Goal: Information Seeking & Learning: Understand process/instructions

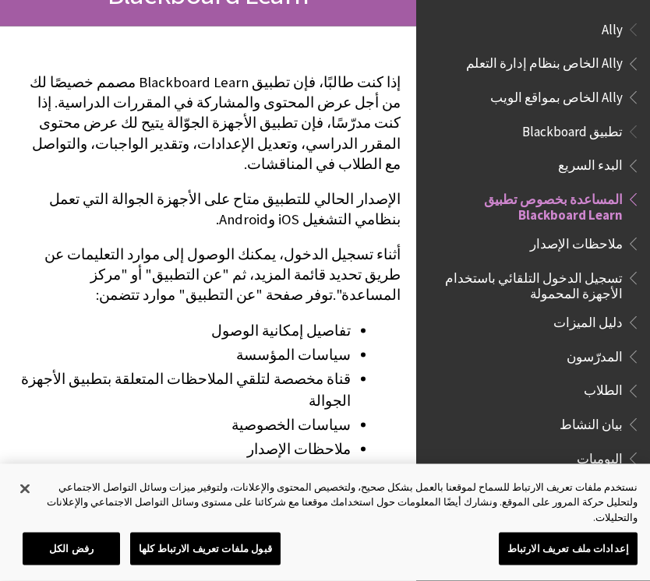
scroll to position [245, 0]
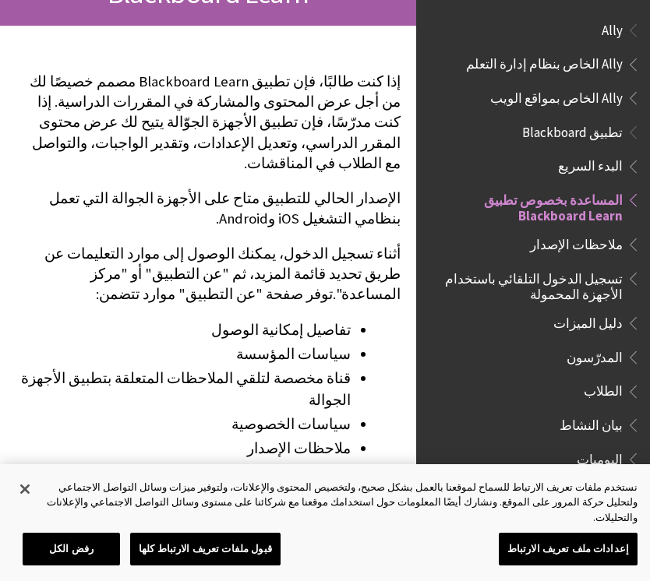
click at [284, 319] on li "تفاصيل إمكانية الوصول" at bounding box center [183, 330] width 335 height 22
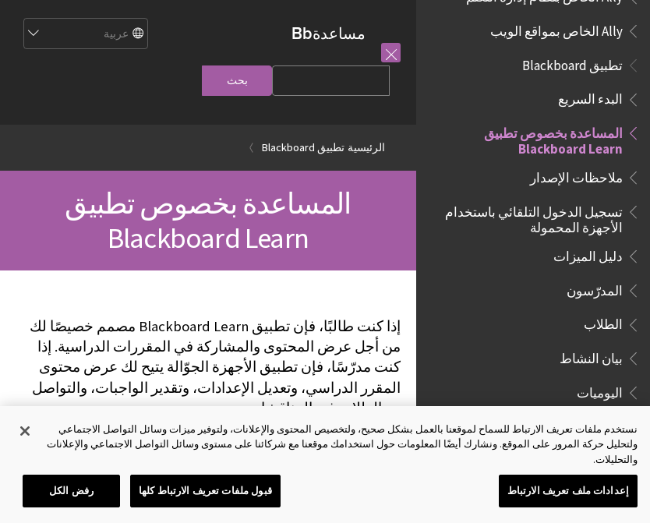
scroll to position [79, 0]
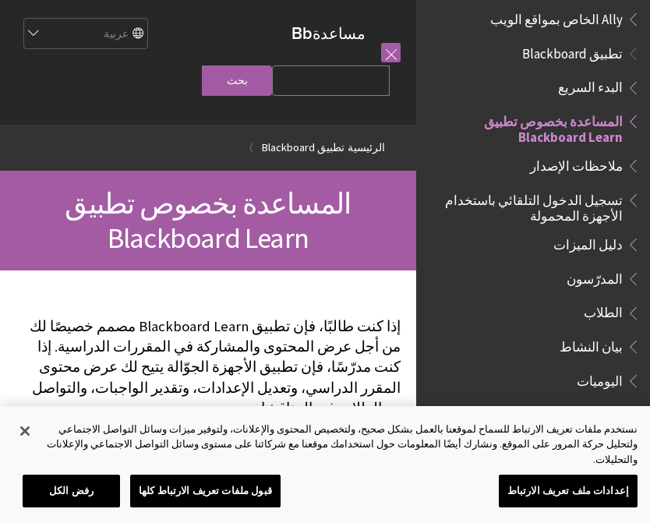
click at [577, 318] on span "الطلاب" at bounding box center [536, 313] width 207 height 26
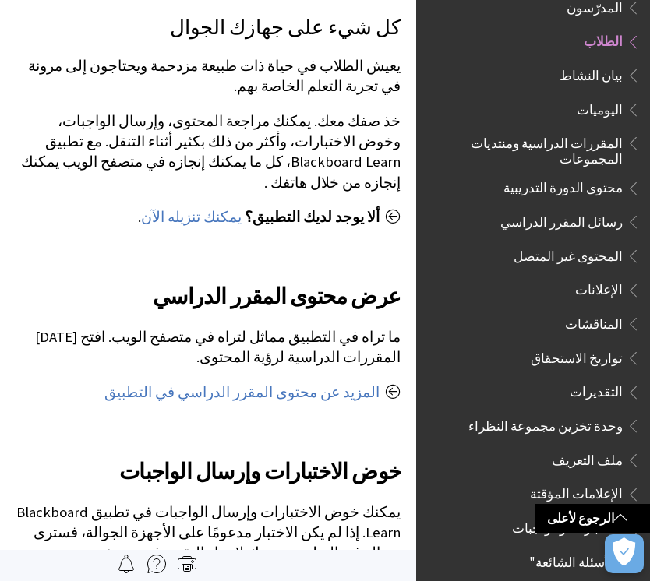
scroll to position [600, 0]
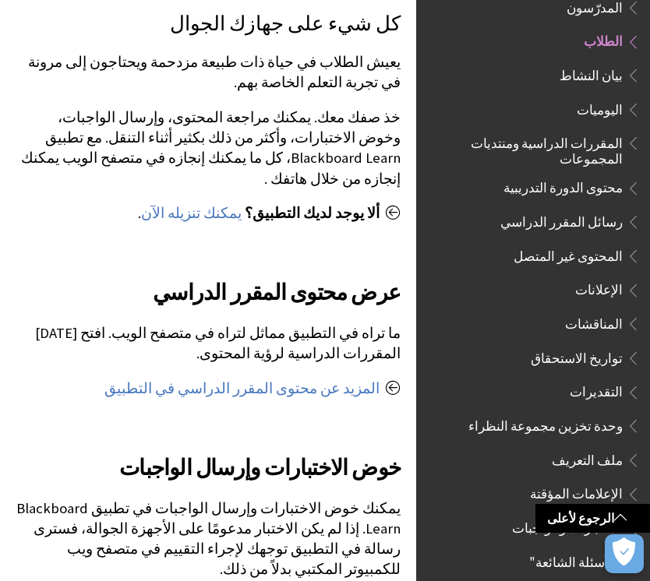
click at [191, 204] on link "يمكنك تنزيله الآن" at bounding box center [191, 213] width 101 height 19
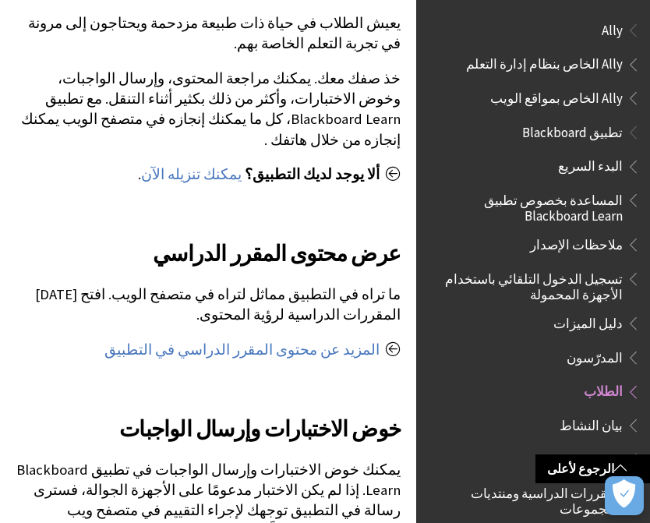
scroll to position [0, 0]
click at [466, 288] on span "تسجيل الدخول التلقائي باستخدام الأجهزة المحمولة" at bounding box center [529, 284] width 188 height 37
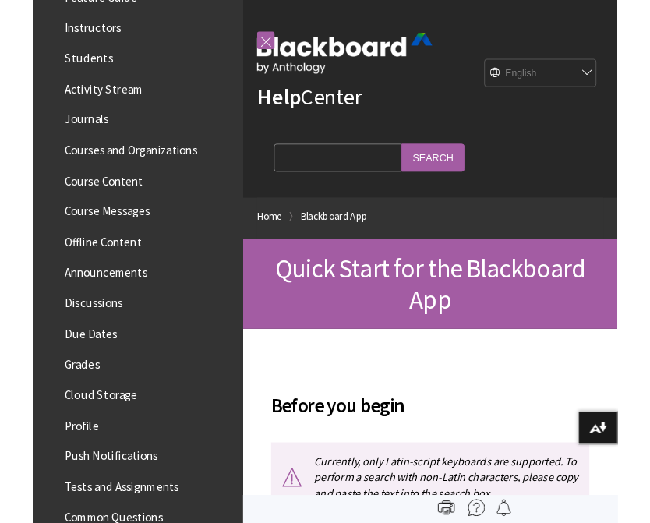
scroll to position [339, 0]
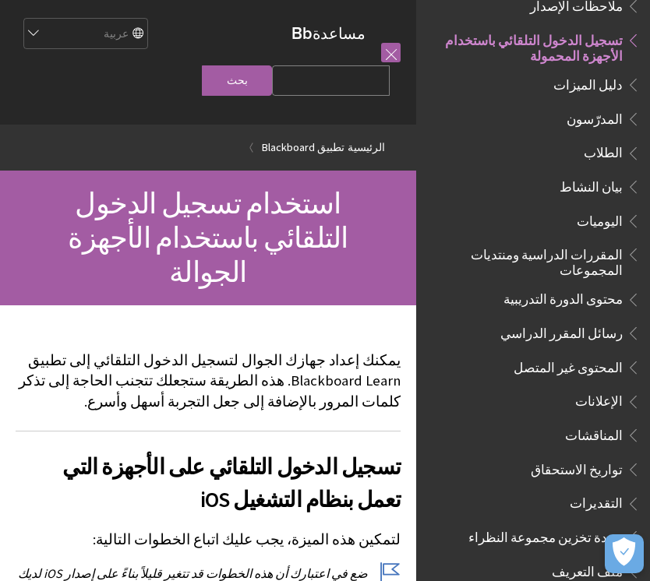
scroll to position [353, 0]
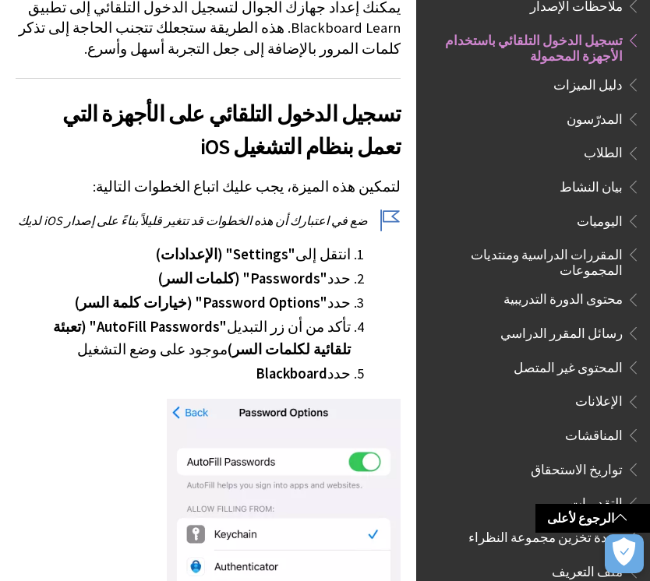
click at [590, 527] on link "الرجوع لأعلى" at bounding box center [592, 518] width 115 height 29
